Goal: Information Seeking & Learning: Learn about a topic

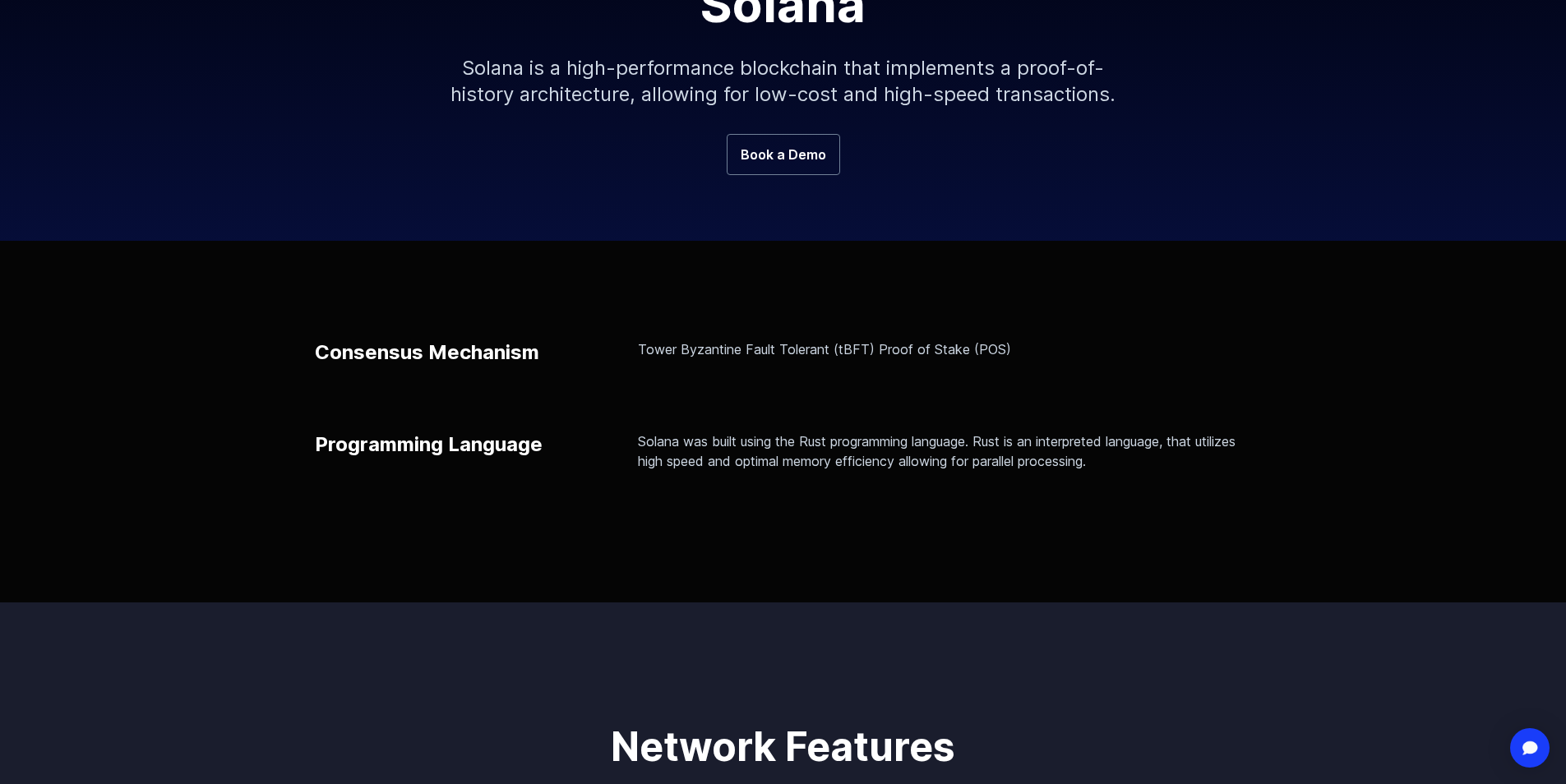
scroll to position [329, 0]
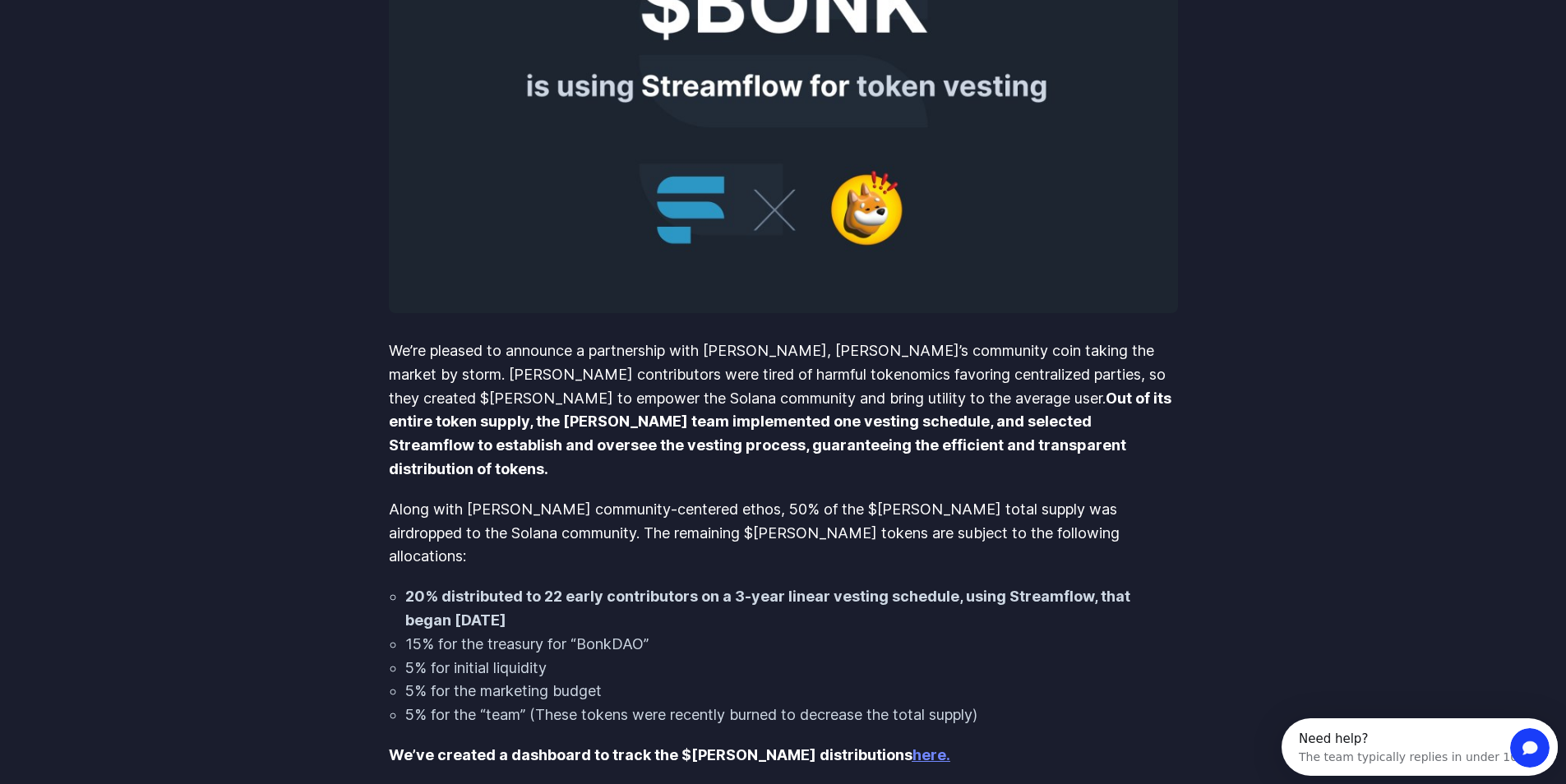
scroll to position [493, 0]
